Goal: Task Accomplishment & Management: Manage account settings

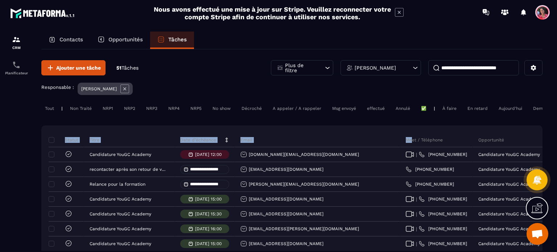
drag, startPoint x: 332, startPoint y: 145, endPoint x: 289, endPoint y: 138, distance: 44.1
click at [127, 88] on icon at bounding box center [124, 89] width 9 height 9
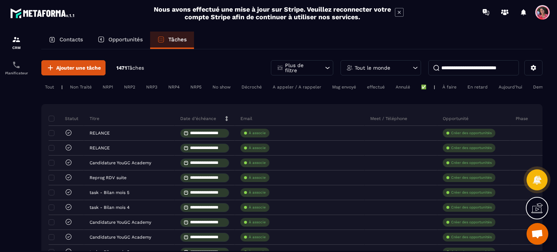
click at [366, 66] on p "Tout le monde" at bounding box center [373, 67] width 36 height 5
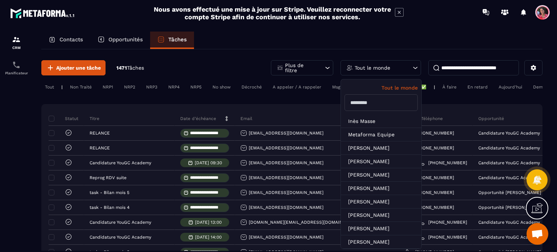
click at [377, 98] on input "text" at bounding box center [381, 102] width 73 height 17
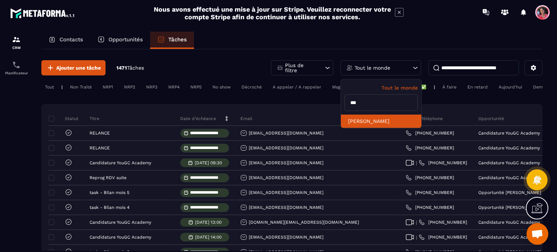
type input "***"
click at [373, 118] on li "[PERSON_NAME]" at bounding box center [381, 121] width 81 height 13
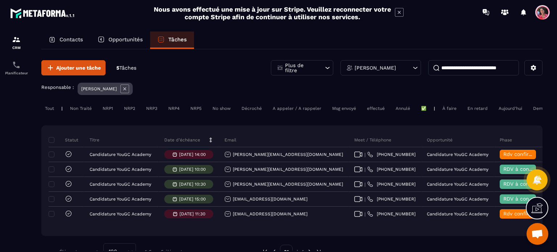
click at [130, 34] on div "Opportunités" at bounding box center [120, 40] width 60 height 17
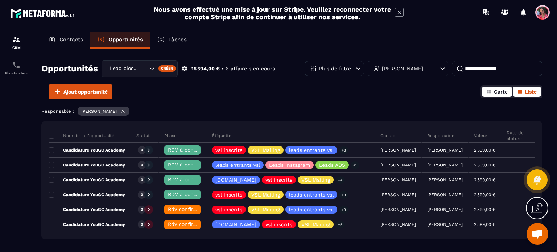
click at [491, 93] on icon "button" at bounding box center [489, 91] width 4 height 3
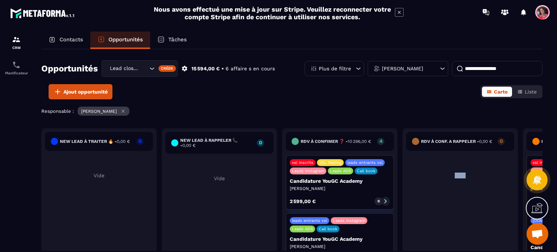
drag, startPoint x: 462, startPoint y: 188, endPoint x: 445, endPoint y: 188, distance: 16.7
click at [445, 188] on div "RDV à conf. A RAPPELER - 0,00 € 0 Vide" at bounding box center [460, 197] width 115 height 138
click at [479, 214] on div "RDV à conf. A RAPPELER - 0,00 € 0 Vide" at bounding box center [460, 197] width 115 height 138
drag, startPoint x: 532, startPoint y: 155, endPoint x: 509, endPoint y: 150, distance: 23.0
click at [507, 154] on div "New lead à traiter 🔥 - 0,00 € 0 Vide New lead à RAPPELER 📞 - 0,00 € 0 Vide RDV …" at bounding box center [520, 199] width 959 height 142
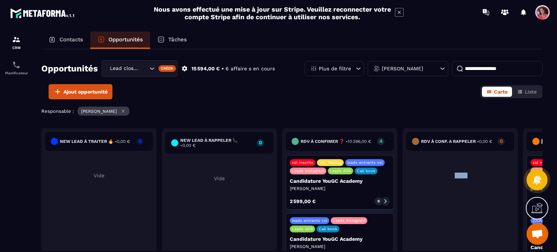
click at [529, 88] on button "Liste" at bounding box center [527, 92] width 28 height 10
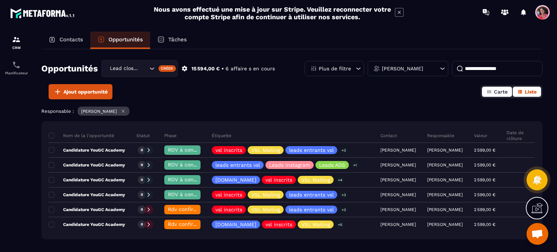
click at [491, 91] on icon "button" at bounding box center [490, 92] width 6 height 6
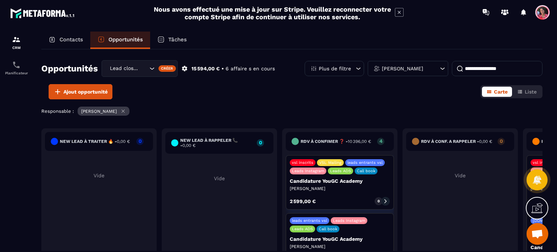
drag, startPoint x: 473, startPoint y: 165, endPoint x: 480, endPoint y: 172, distance: 9.8
drag, startPoint x: 480, startPoint y: 172, endPoint x: 482, endPoint y: 204, distance: 32.3
click at [482, 204] on div "RDV à conf. A RAPPELER - 0,00 € 0 Vide" at bounding box center [460, 197] width 115 height 138
drag, startPoint x: 480, startPoint y: 212, endPoint x: 302, endPoint y: 212, distance: 178.2
click at [302, 212] on div "New lead à traiter 🔥 - 0,00 € 0 Vide New lead à RAPPELER 📞 - 0,00 € 0 Vide RDV …" at bounding box center [520, 199] width 959 height 142
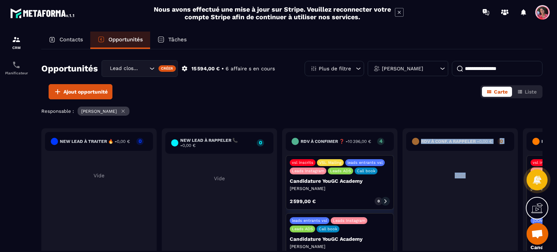
click at [454, 208] on div "RDV à conf. A RAPPELER - 0,00 € 0 Vide" at bounding box center [460, 197] width 115 height 138
drag, startPoint x: 435, startPoint y: 228, endPoint x: 358, endPoint y: 224, distance: 77.0
click at [359, 223] on div "New lead à traiter 🔥 - 0,00 € 0 Vide New lead à RAPPELER 📞 - 0,00 € 0 Vide RDV …" at bounding box center [520, 199] width 959 height 142
click at [536, 140] on circle at bounding box center [536, 141] width 7 height 7
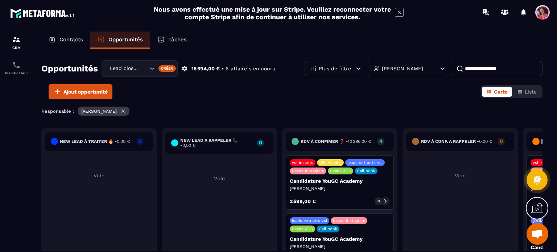
click at [536, 140] on circle at bounding box center [536, 141] width 7 height 7
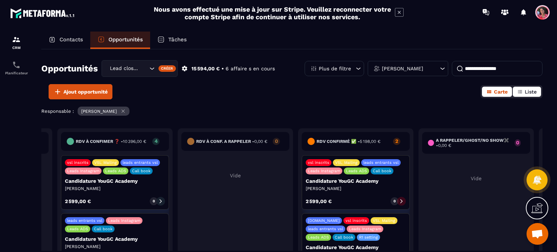
click at [539, 91] on button "Liste" at bounding box center [527, 92] width 28 height 10
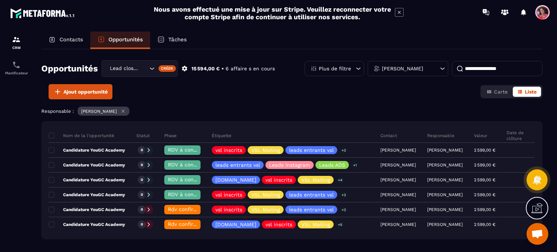
click at [175, 37] on p "Tâches" at bounding box center [177, 39] width 19 height 7
